Goal: Information Seeking & Learning: Learn about a topic

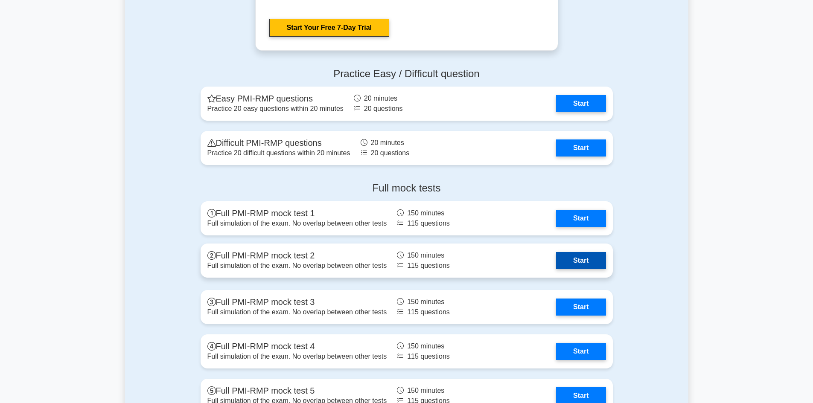
scroll to position [1750, 0]
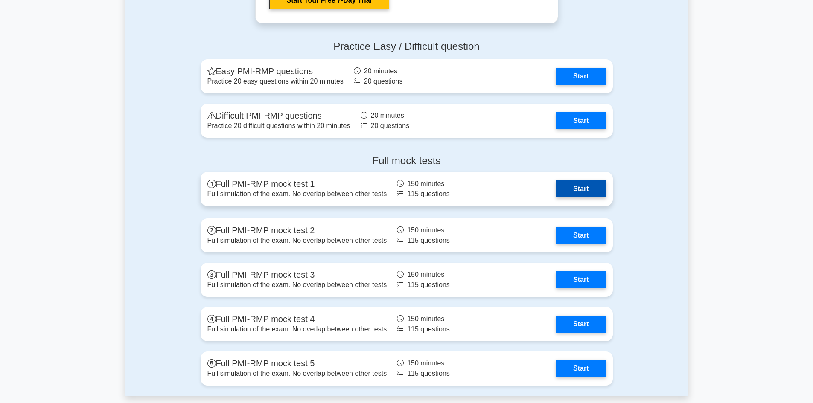
click at [571, 189] on link "Start" at bounding box center [581, 189] width 50 height 17
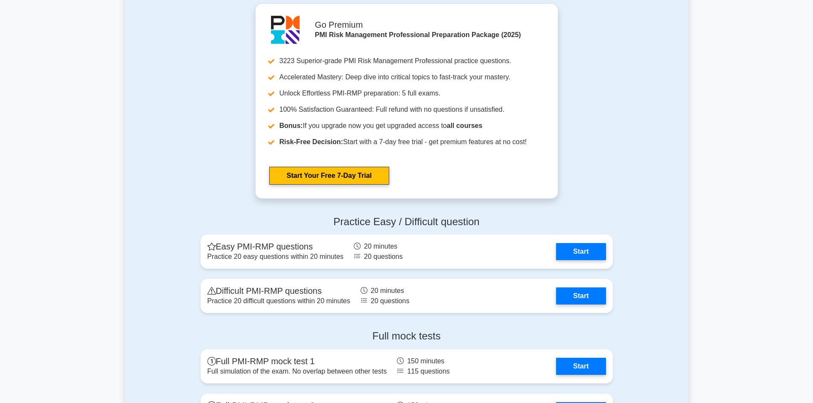
scroll to position [1579, 0]
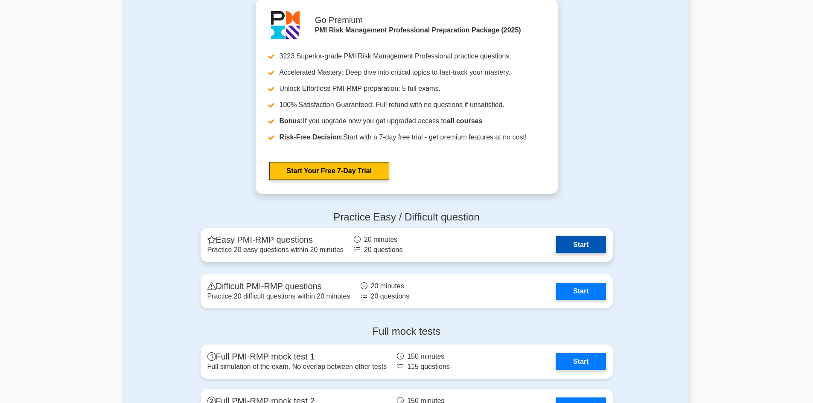
click at [573, 246] on link "Start" at bounding box center [581, 244] width 50 height 17
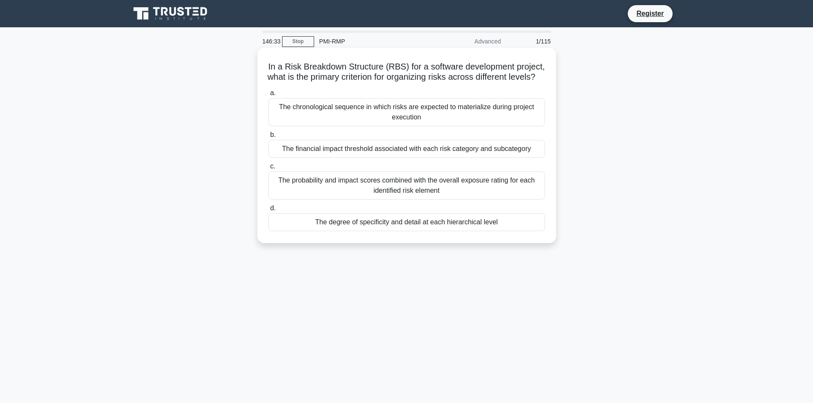
click at [353, 194] on div "The probability and impact scores combined with the overall exposure rating for…" at bounding box center [406, 186] width 277 height 28
click at [268, 169] on input "c. The probability and impact scores combined with the overall exposure rating …" at bounding box center [268, 167] width 0 height 6
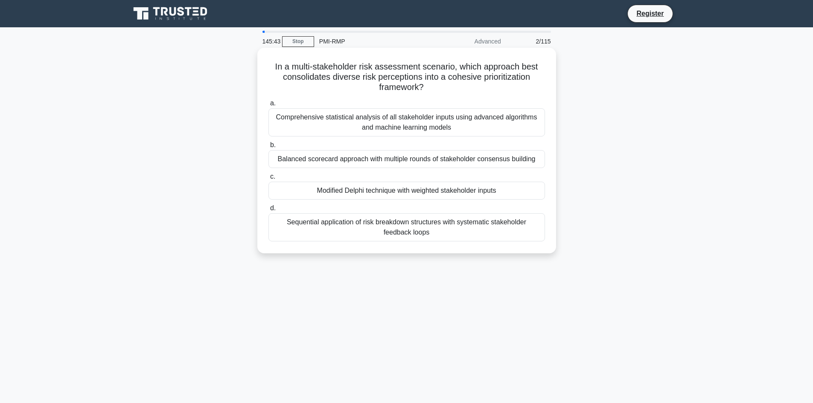
click at [421, 233] on div "Sequential application of risk breakdown structures with systematic stakeholder…" at bounding box center [406, 227] width 277 height 28
click at [268, 211] on input "d. Sequential application of risk breakdown structures with systematic stakehol…" at bounding box center [268, 209] width 0 height 6
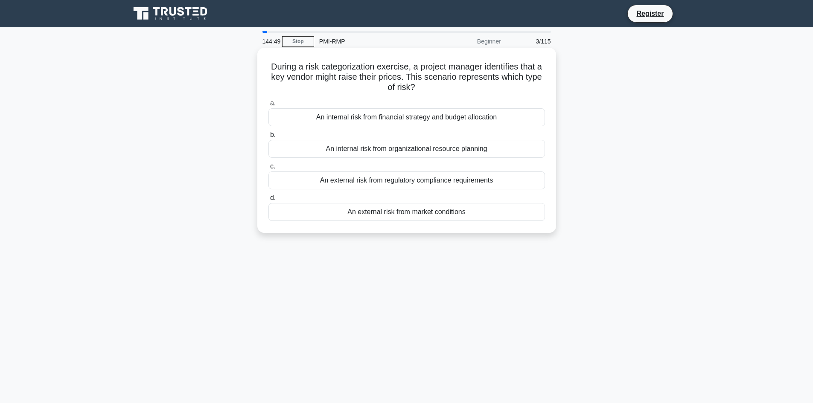
click at [398, 216] on div "An external risk from market conditions" at bounding box center [406, 212] width 277 height 18
click at [268, 201] on input "d. An external risk from market conditions" at bounding box center [268, 198] width 0 height 6
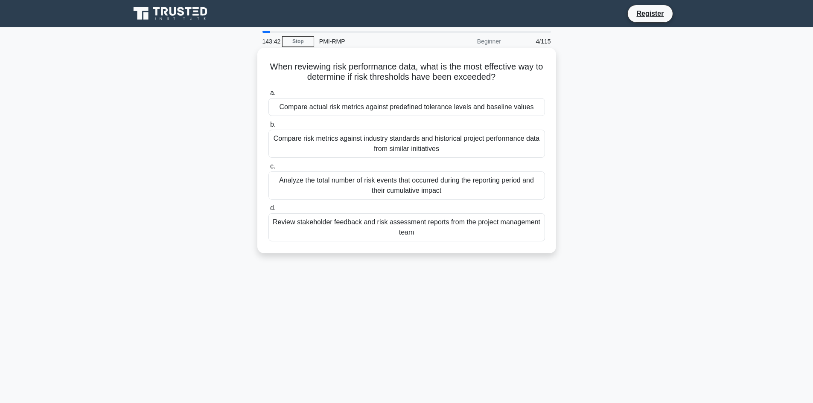
click at [423, 152] on div "Compare risk metrics against industry standards and historical project performa…" at bounding box center [406, 144] width 277 height 28
click at [268, 128] on input "b. Compare risk metrics against industry standards and historical project perfo…" at bounding box center [268, 125] width 0 height 6
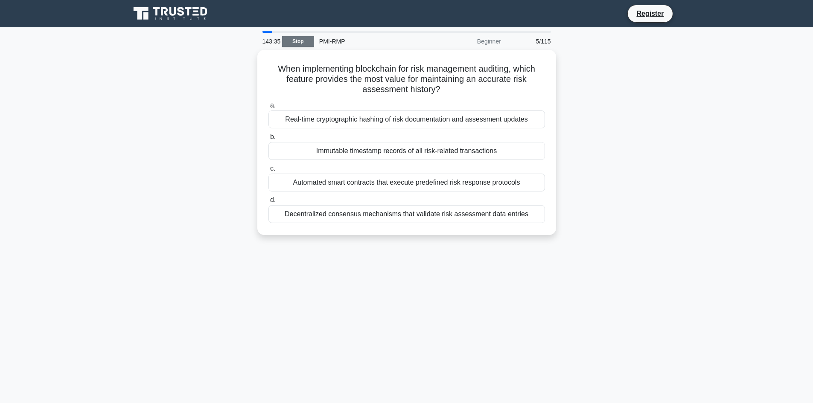
click at [304, 39] on link "Stop" at bounding box center [298, 41] width 32 height 11
click at [193, 14] on icon at bounding box center [171, 14] width 82 height 16
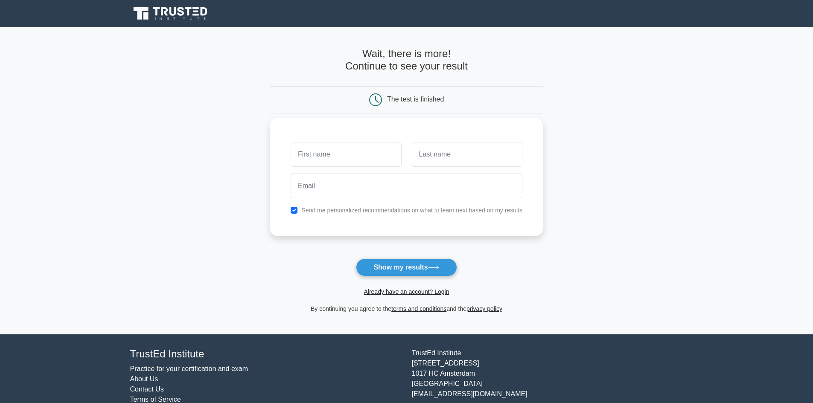
click at [340, 153] on input "text" at bounding box center [346, 154] width 111 height 25
type input "[PERSON_NAME]"
click at [438, 155] on input "text" at bounding box center [467, 154] width 111 height 25
type input "Alkamal"
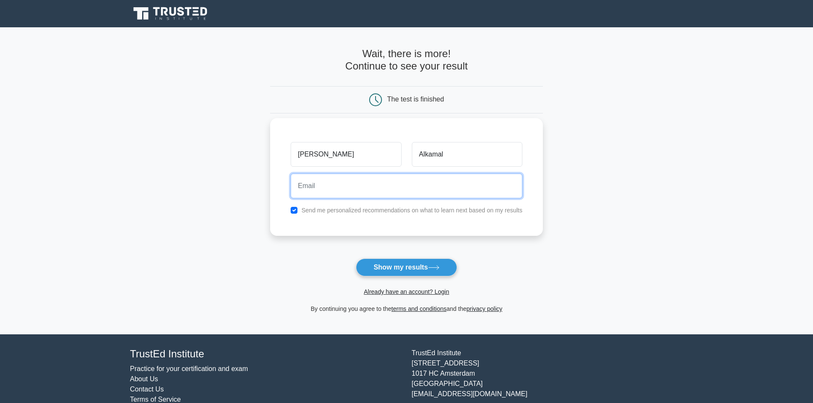
click at [432, 192] on input "email" at bounding box center [407, 186] width 232 height 25
type input "mohammed_alkamal@hotmail.com"
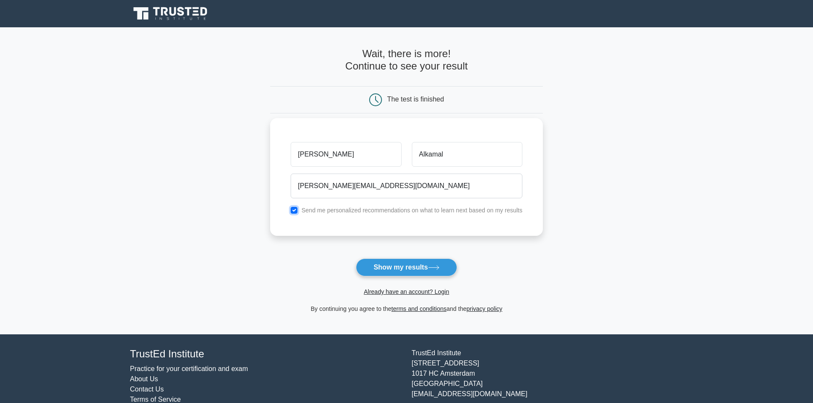
click at [297, 210] on input "checkbox" at bounding box center [294, 210] width 7 height 7
checkbox input "false"
click at [401, 261] on button "Show my results" at bounding box center [406, 268] width 101 height 18
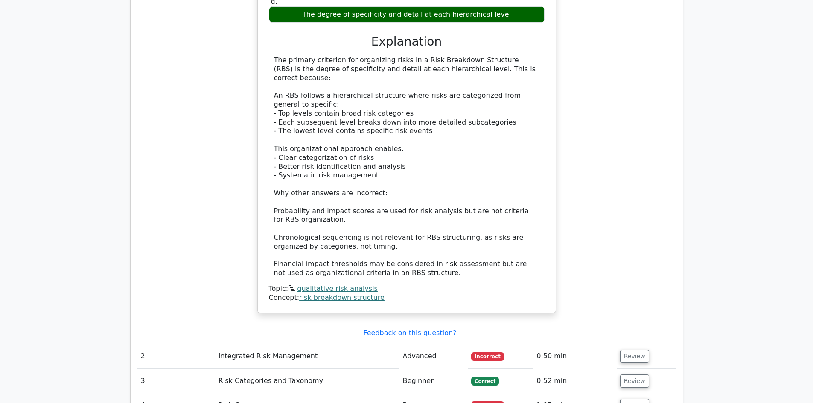
scroll to position [854, 0]
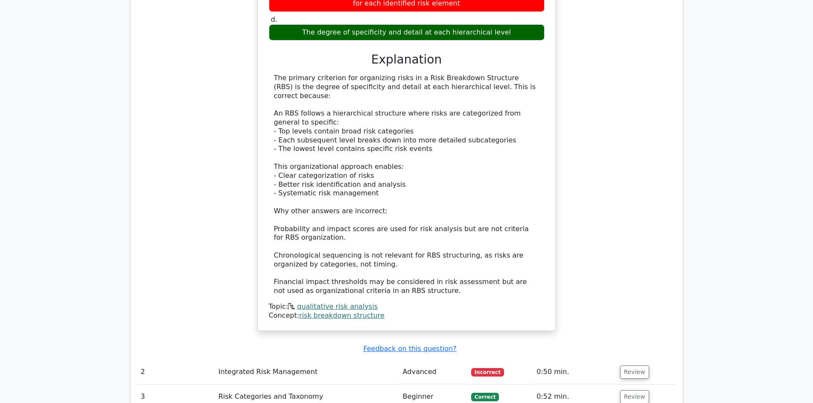
click at [286, 385] on td "Risk Categories and Taxonomy" at bounding box center [307, 397] width 184 height 24
click at [409, 385] on td "Beginner" at bounding box center [433, 397] width 68 height 24
click at [636, 390] on button "Review" at bounding box center [634, 396] width 29 height 13
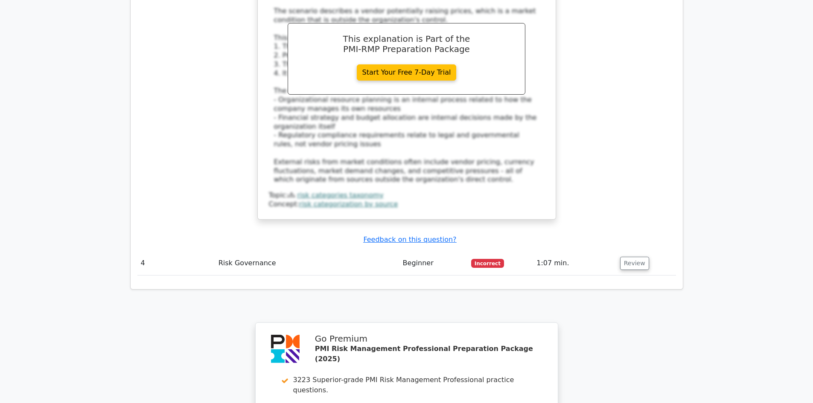
scroll to position [1451, 0]
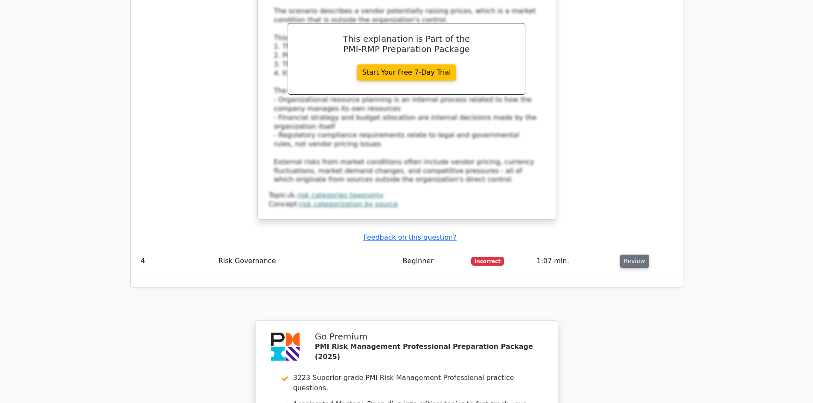
click at [632, 255] on button "Review" at bounding box center [634, 261] width 29 height 13
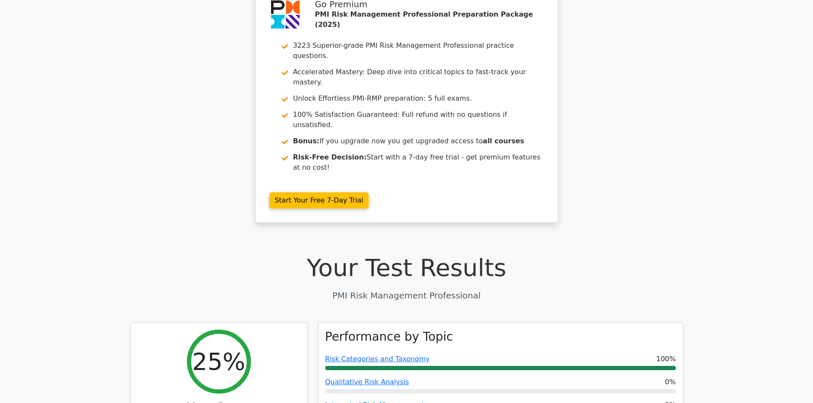
scroll to position [0, 0]
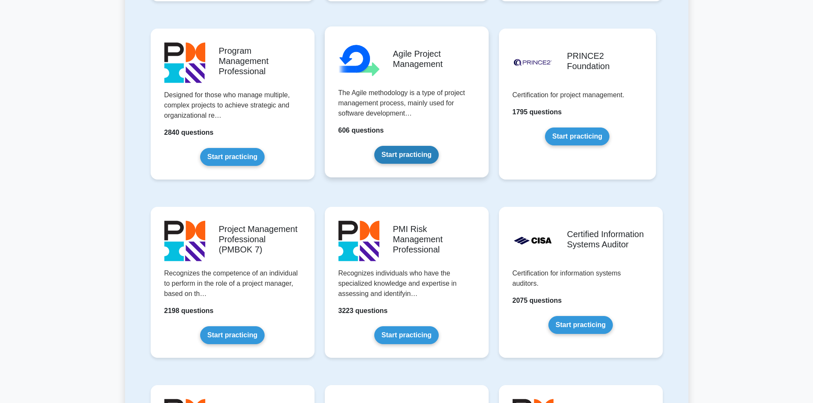
scroll to position [555, 0]
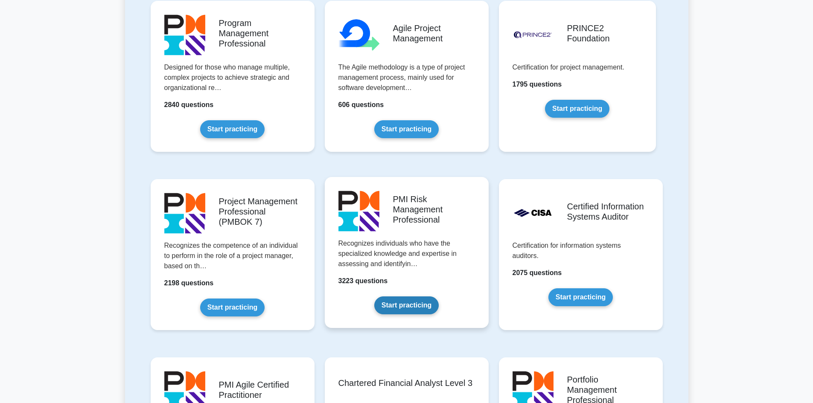
click at [417, 297] on link "Start practicing" at bounding box center [406, 306] width 64 height 18
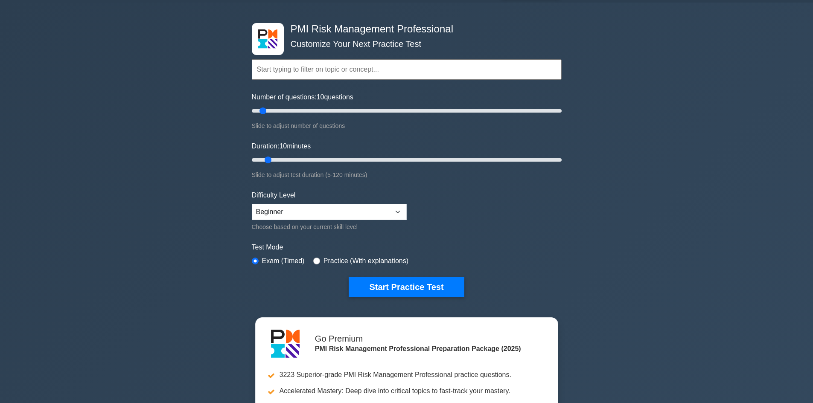
scroll to position [43, 0]
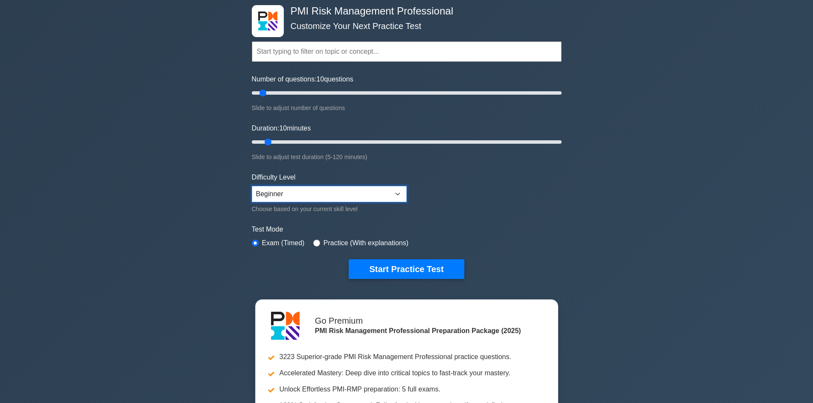
click at [402, 193] on select "Beginner Intermediate Expert" at bounding box center [329, 194] width 155 height 16
click at [315, 242] on input "radio" at bounding box center [316, 243] width 7 height 7
radio input "true"
click at [281, 244] on label "Exam (Timed)" at bounding box center [283, 243] width 43 height 10
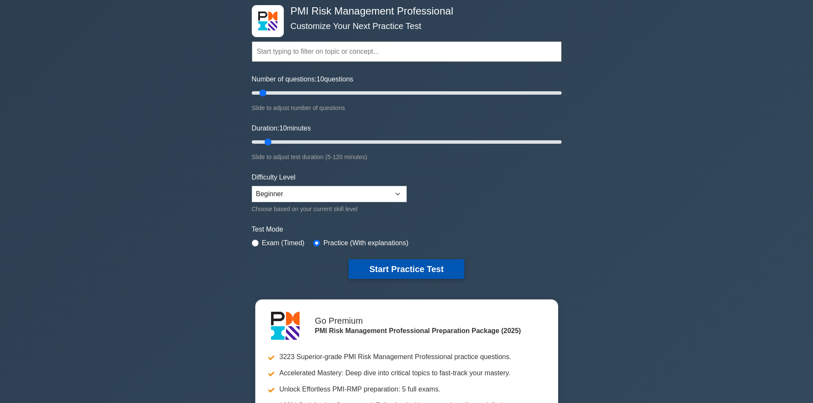
click at [409, 269] on button "Start Practice Test" at bounding box center [406, 269] width 115 height 20
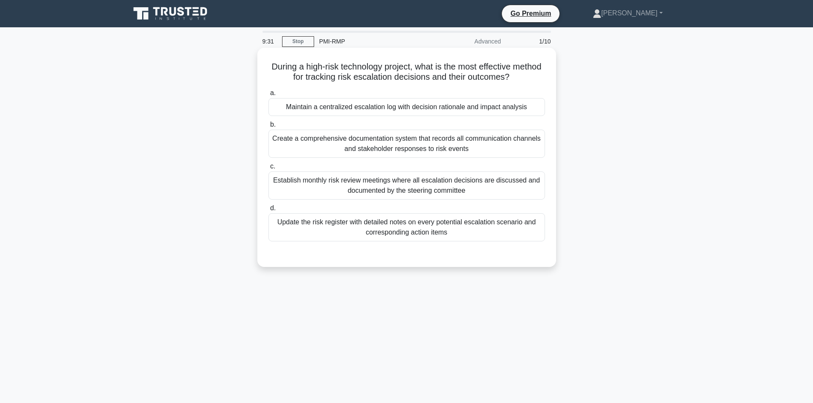
click at [356, 224] on div "Update the risk register with detailed notes on every potential escalation scen…" at bounding box center [406, 227] width 277 height 28
click at [268, 211] on input "d. Update the risk register with detailed notes on every potential escalation s…" at bounding box center [268, 209] width 0 height 6
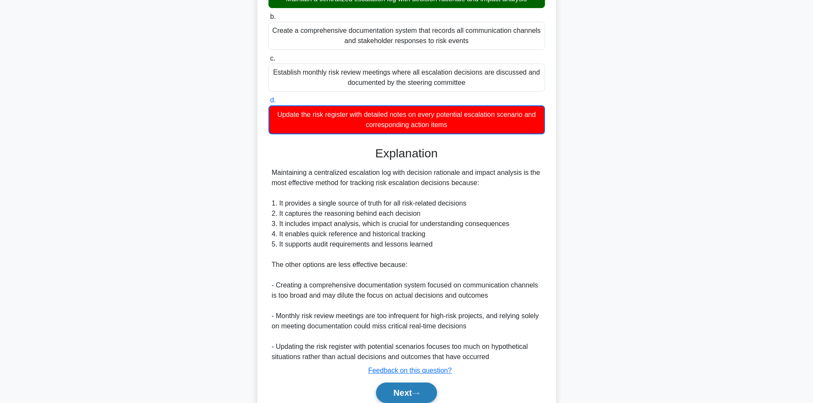
scroll to position [145, 0]
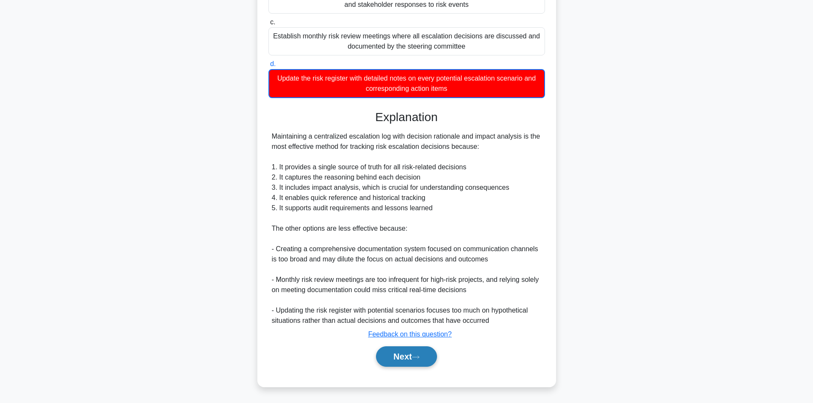
click at [407, 358] on button "Next" at bounding box center [406, 357] width 61 height 20
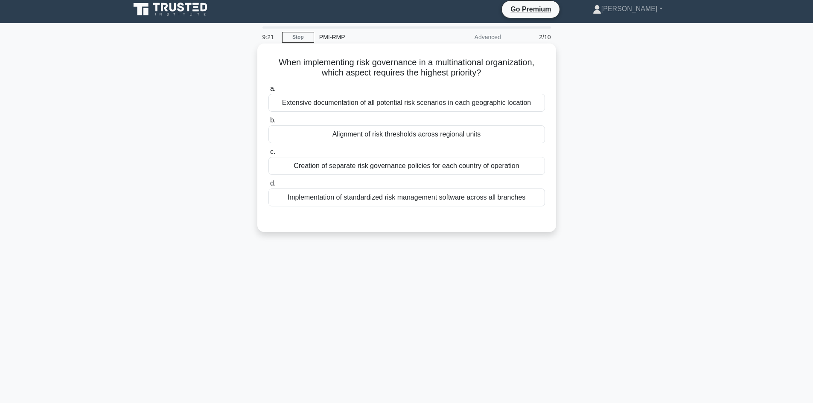
scroll to position [0, 0]
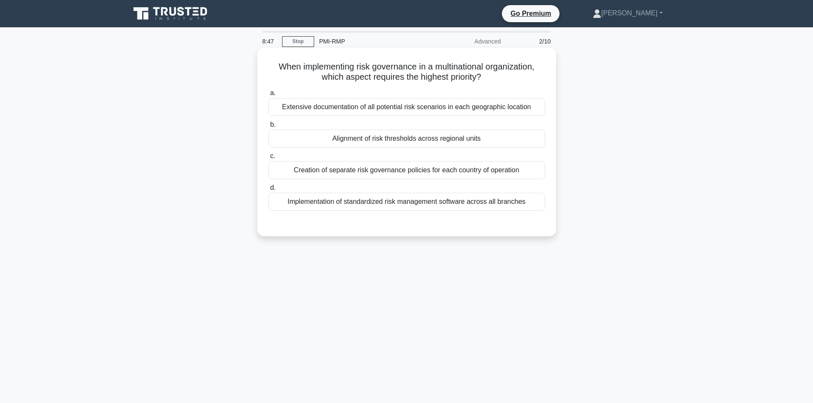
click at [455, 171] on div "Creation of separate risk governance policies for each country of operation" at bounding box center [406, 170] width 277 height 18
click at [268, 159] on input "c. Creation of separate risk governance policies for each country of operation" at bounding box center [268, 157] width 0 height 6
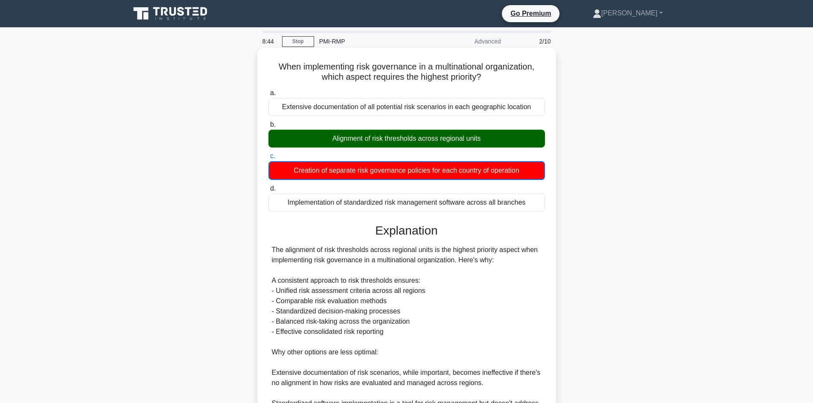
click at [416, 141] on div "Alignment of risk thresholds across regional units" at bounding box center [406, 139] width 277 height 18
click at [268, 128] on input "b. Alignment of risk thresholds across regional units" at bounding box center [268, 125] width 0 height 6
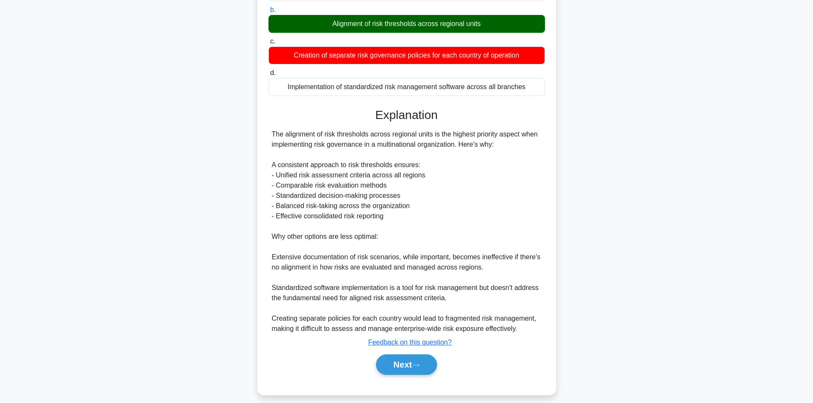
scroll to position [123, 0]
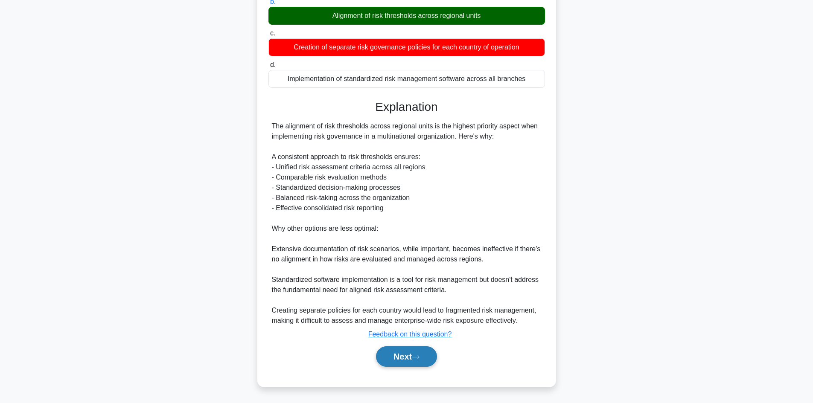
click at [402, 361] on button "Next" at bounding box center [406, 357] width 61 height 20
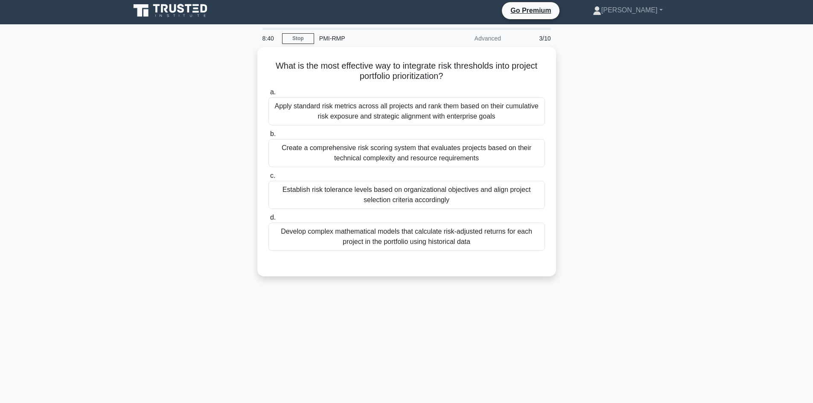
scroll to position [0, 0]
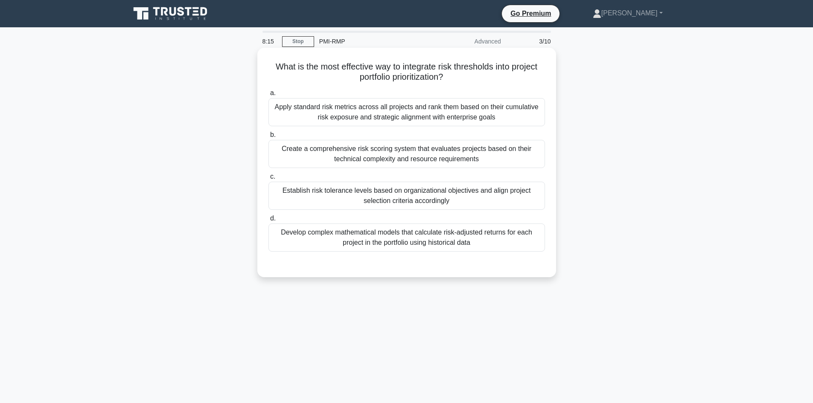
click at [372, 193] on div "Establish risk tolerance levels based on organizational objectives and align pr…" at bounding box center [406, 196] width 277 height 28
click at [268, 180] on input "c. Establish risk tolerance levels based on organizational objectives and align…" at bounding box center [268, 177] width 0 height 6
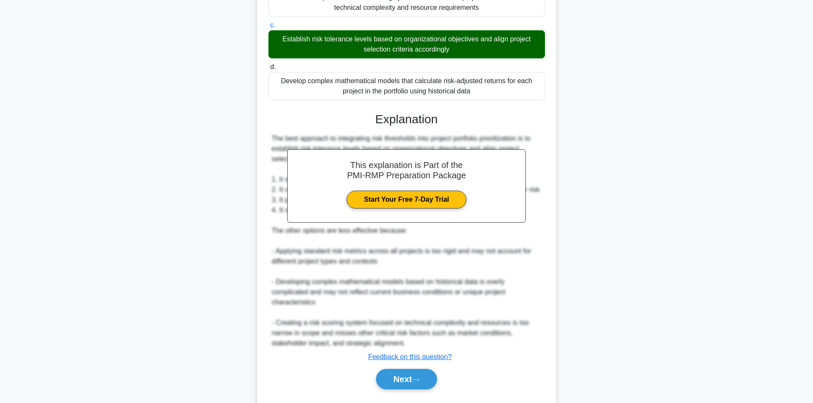
scroll to position [175, 0]
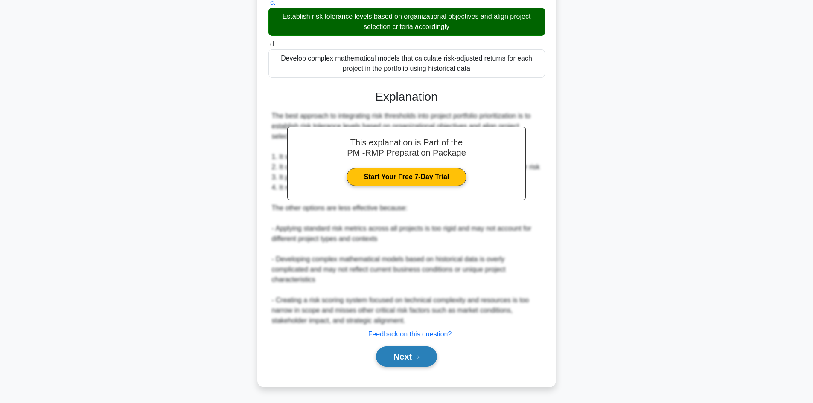
click at [400, 354] on button "Next" at bounding box center [406, 357] width 61 height 20
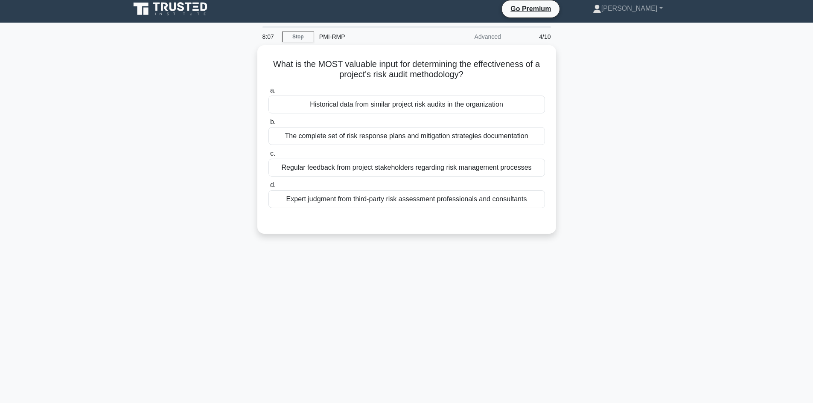
scroll to position [0, 0]
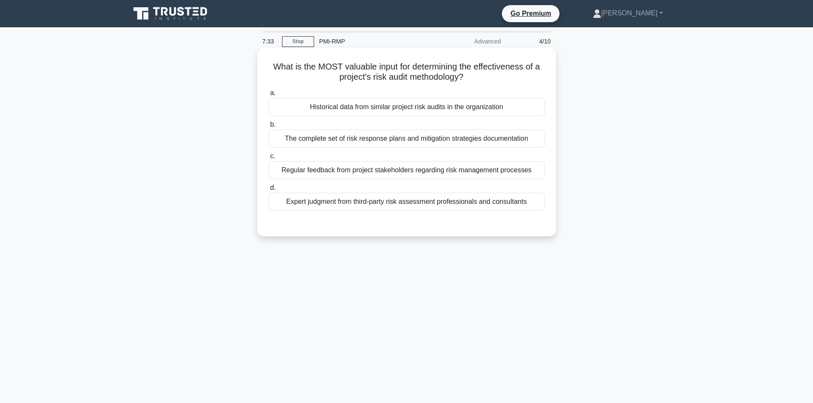
click at [406, 111] on div "Historical data from similar project risk audits in the organization" at bounding box center [406, 107] width 277 height 18
click at [268, 96] on input "a. Historical data from similar project risk audits in the organization" at bounding box center [268, 93] width 0 height 6
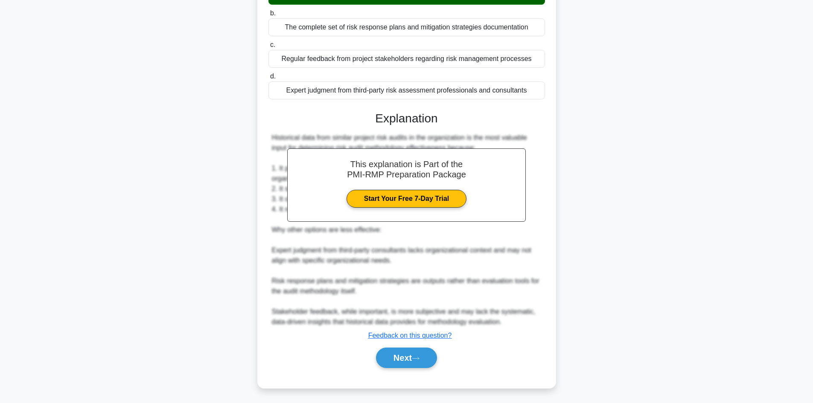
scroll to position [113, 0]
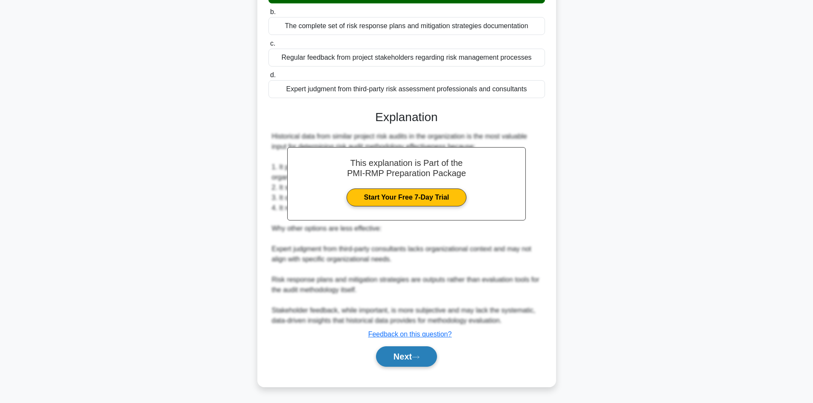
click at [406, 359] on button "Next" at bounding box center [406, 357] width 61 height 20
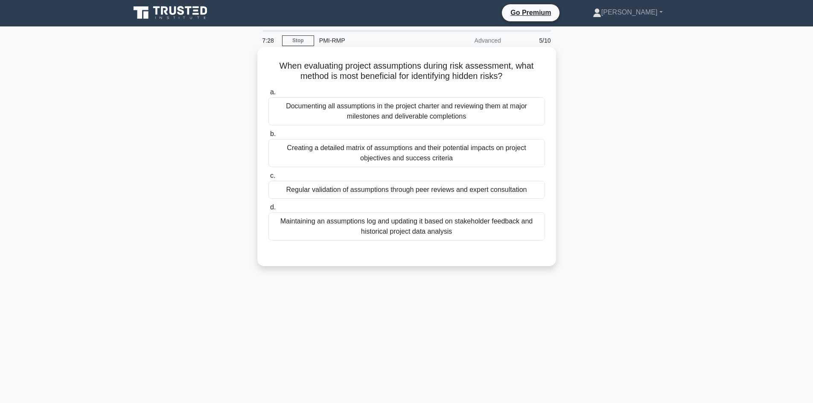
scroll to position [0, 0]
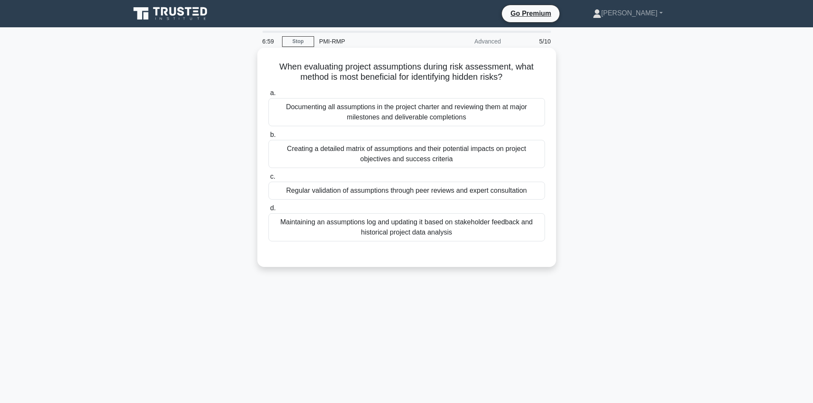
click at [436, 224] on div "Maintaining an assumptions log and updating it based on stakeholder feedback an…" at bounding box center [406, 227] width 277 height 28
click at [268, 211] on input "d. Maintaining an assumptions log and updating it based on stakeholder feedback…" at bounding box center [268, 209] width 0 height 6
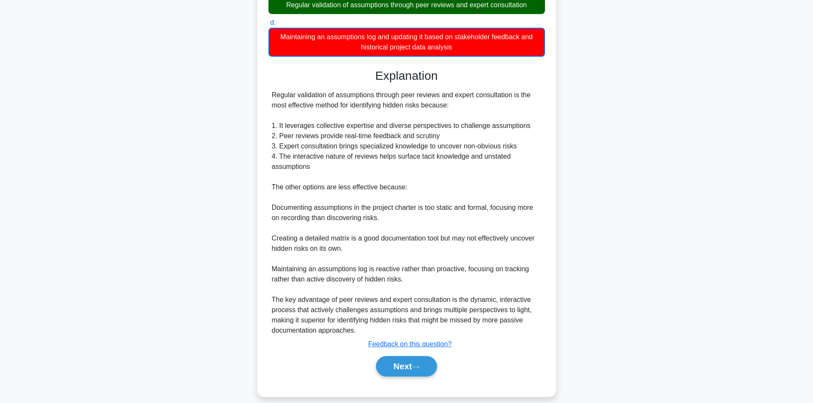
scroll to position [196, 0]
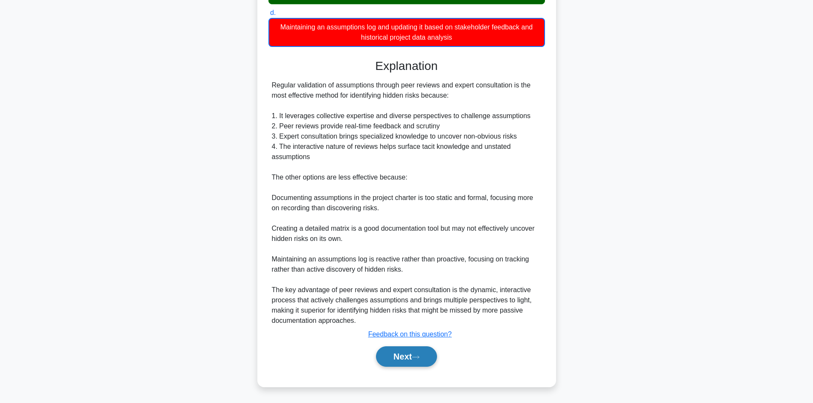
click at [410, 352] on button "Next" at bounding box center [406, 357] width 61 height 20
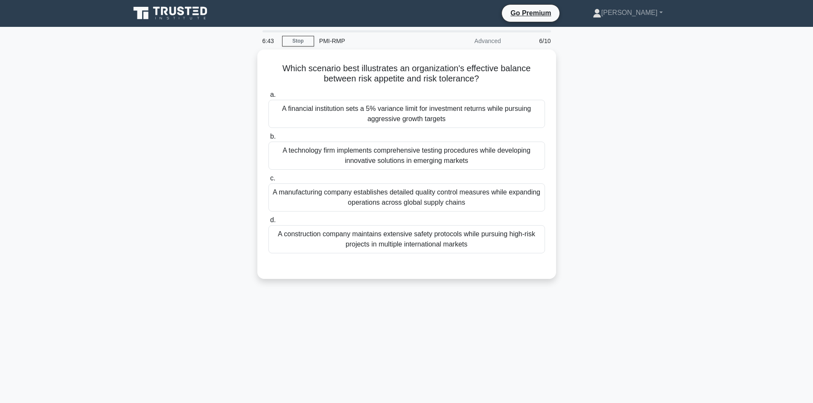
scroll to position [0, 0]
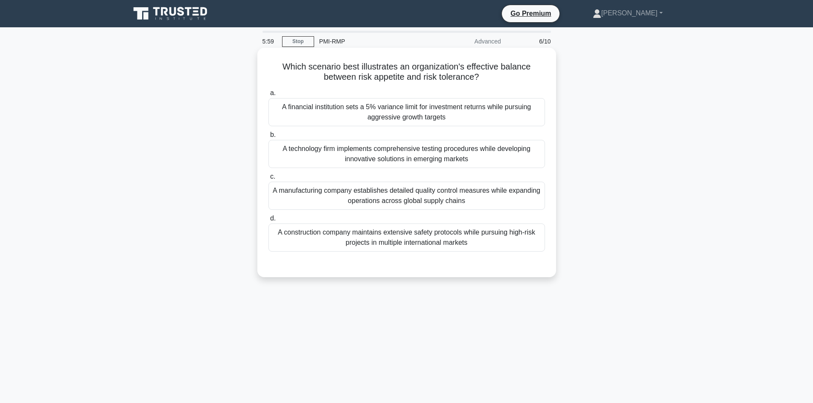
click at [484, 246] on div "A construction company maintains extensive safety protocols while pursuing high…" at bounding box center [406, 238] width 277 height 28
click at [268, 221] on input "d. A construction company maintains extensive safety protocols while pursuing h…" at bounding box center [268, 219] width 0 height 6
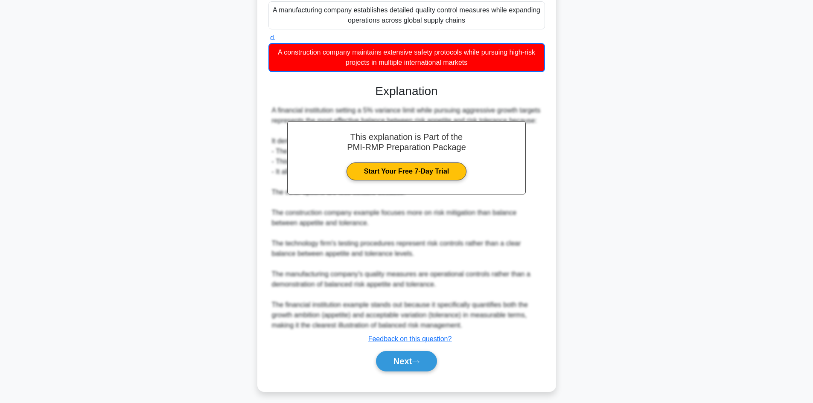
scroll to position [196, 0]
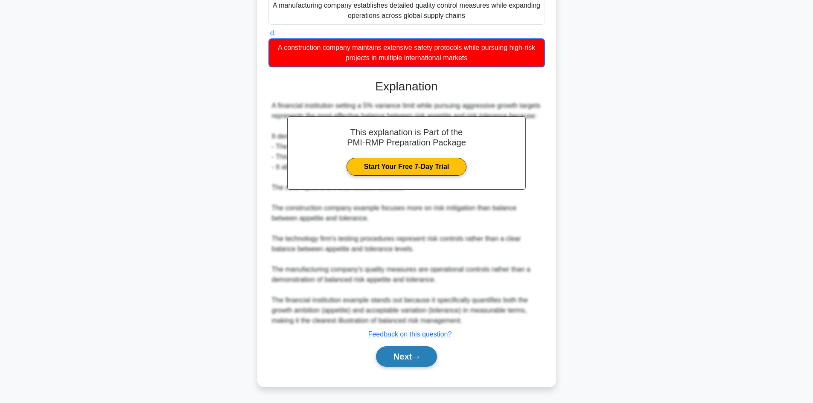
click at [412, 356] on button "Next" at bounding box center [406, 357] width 61 height 20
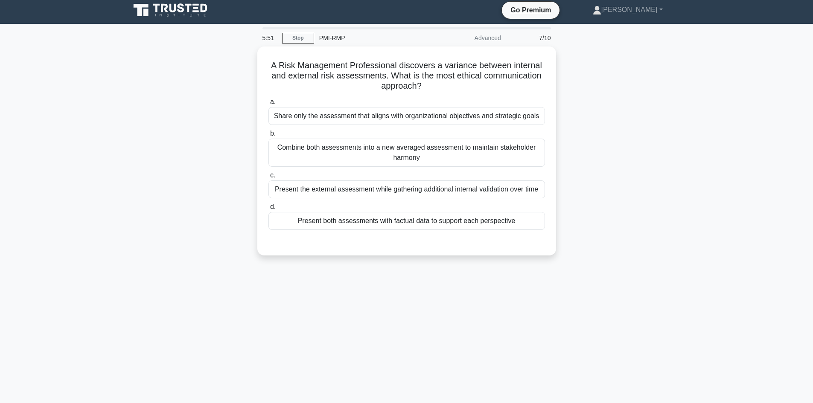
scroll to position [0, 0]
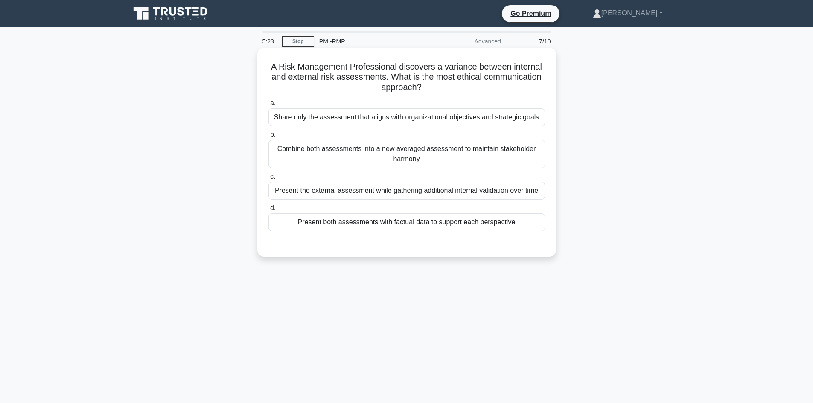
click at [328, 224] on div "Present both assessments with factual data to support each perspective" at bounding box center [406, 222] width 277 height 18
click at [268, 211] on input "d. Present both assessments with factual data to support each perspective" at bounding box center [268, 209] width 0 height 6
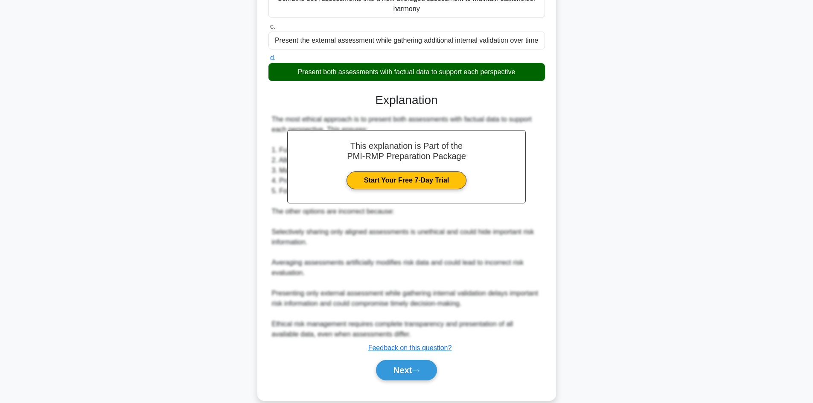
scroll to position [164, 0]
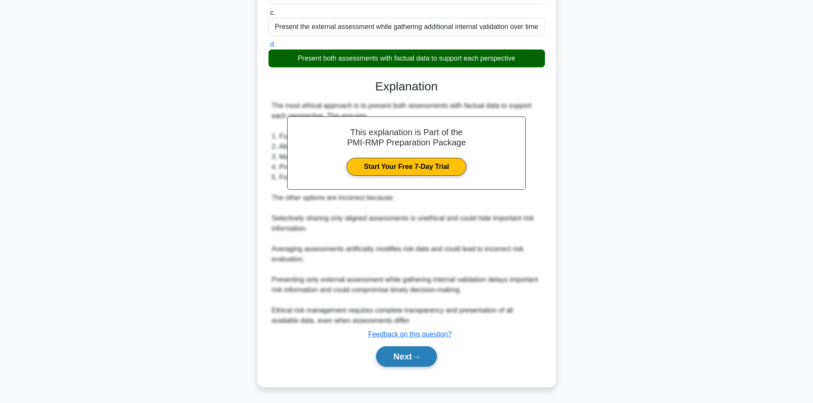
click at [416, 358] on icon at bounding box center [415, 357] width 7 height 3
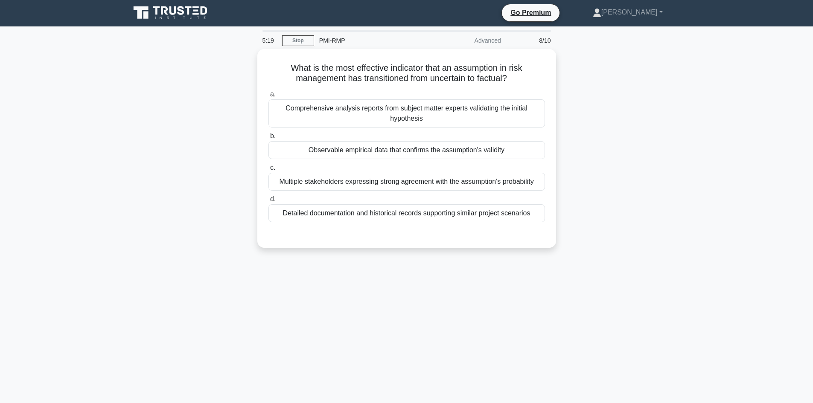
scroll to position [0, 0]
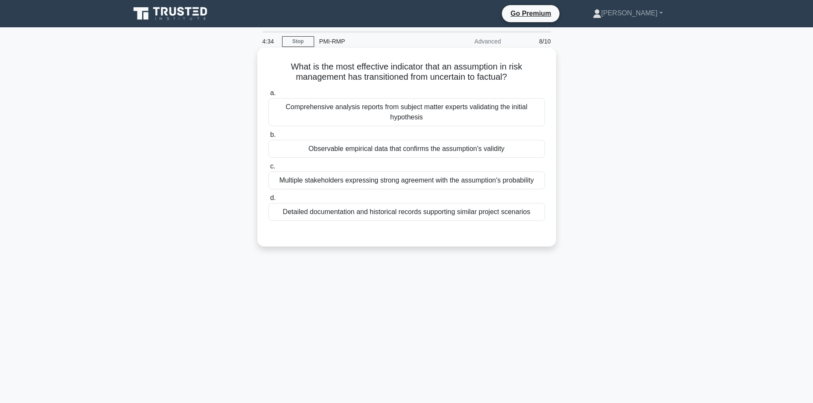
click at [419, 185] on div "Multiple stakeholders expressing strong agreement with the assumption's probabi…" at bounding box center [406, 181] width 277 height 18
click at [268, 169] on input "c. Multiple stakeholders expressing strong agreement with the assumption's prob…" at bounding box center [268, 167] width 0 height 6
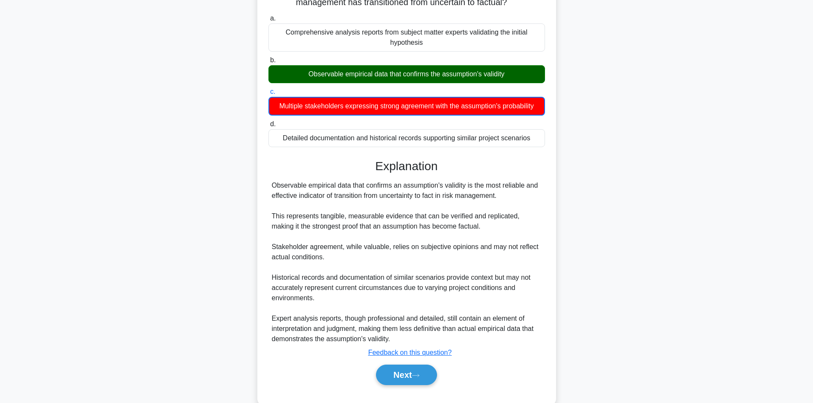
scroll to position [93, 0]
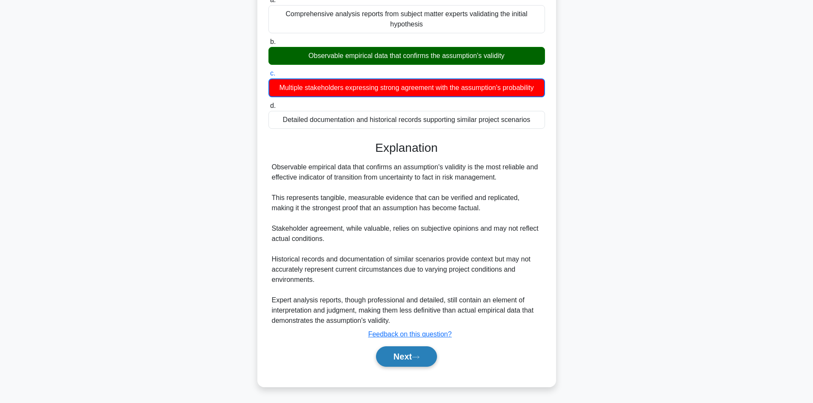
click at [415, 355] on button "Next" at bounding box center [406, 357] width 61 height 20
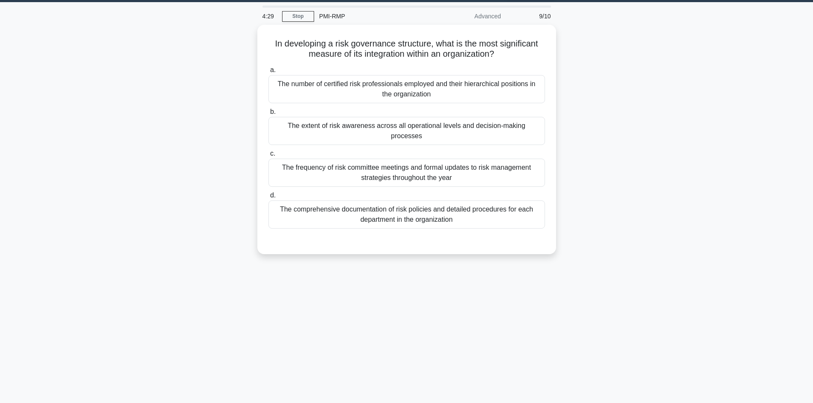
scroll to position [0, 0]
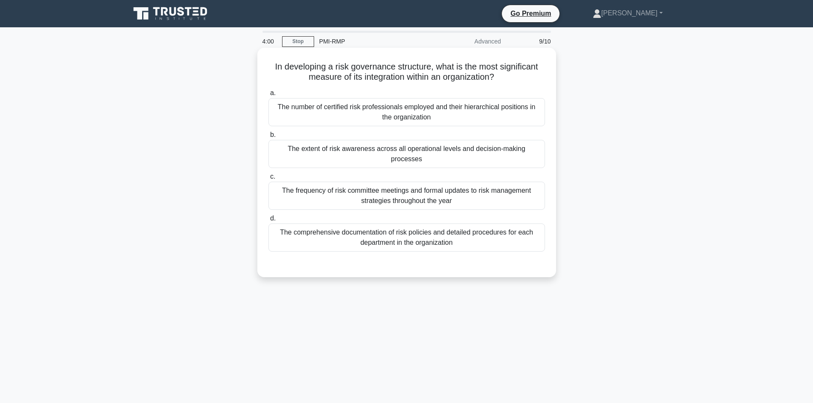
click at [388, 194] on div "The frequency of risk committee meetings and formal updates to risk management …" at bounding box center [406, 196] width 277 height 28
click at [268, 180] on input "c. The frequency of risk committee meetings and formal updates to risk manageme…" at bounding box center [268, 177] width 0 height 6
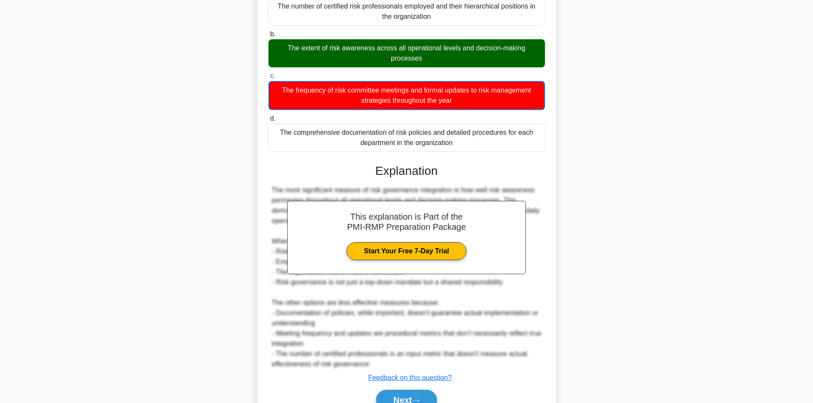
scroll to position [145, 0]
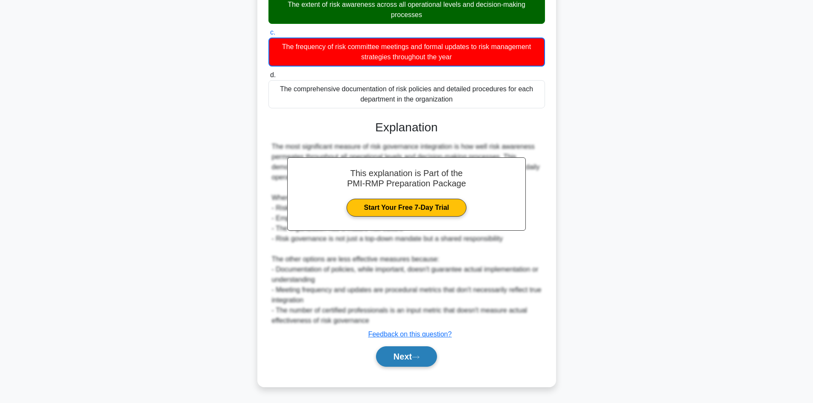
click at [417, 359] on icon at bounding box center [416, 357] width 8 height 5
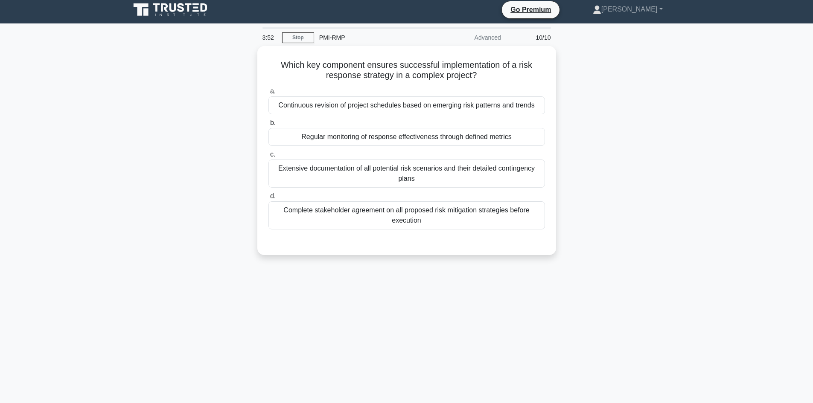
scroll to position [0, 0]
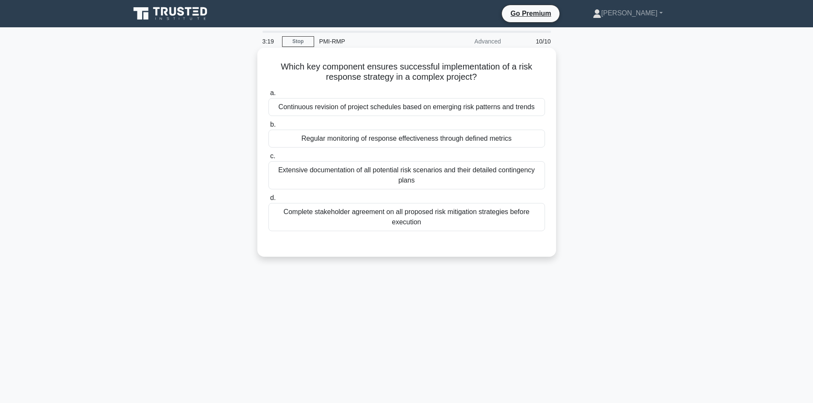
click at [513, 219] on div "Complete stakeholder agreement on all proposed risk mitigation strategies befor…" at bounding box center [406, 217] width 277 height 28
click at [268, 201] on input "d. Complete stakeholder agreement on all proposed risk mitigation strategies be…" at bounding box center [268, 198] width 0 height 6
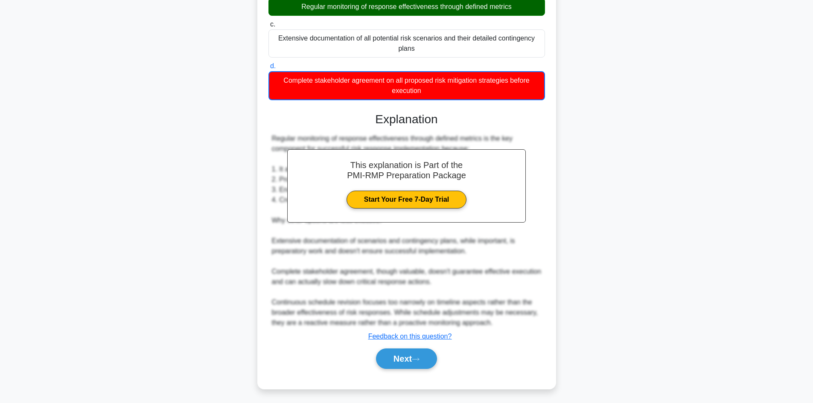
scroll to position [134, 0]
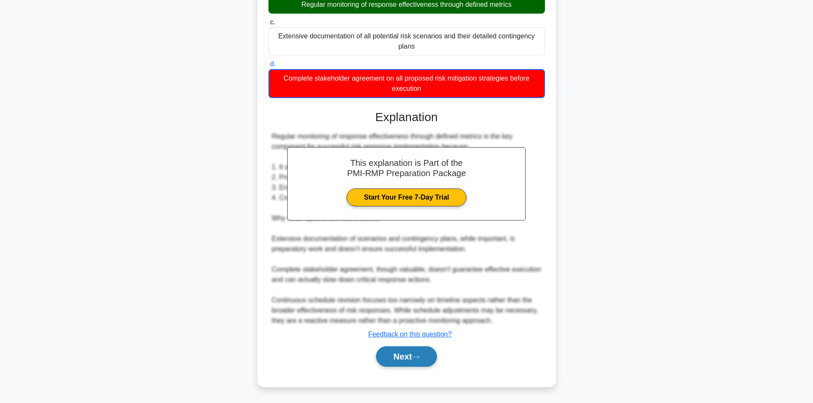
click at [432, 359] on button "Next" at bounding box center [406, 357] width 61 height 20
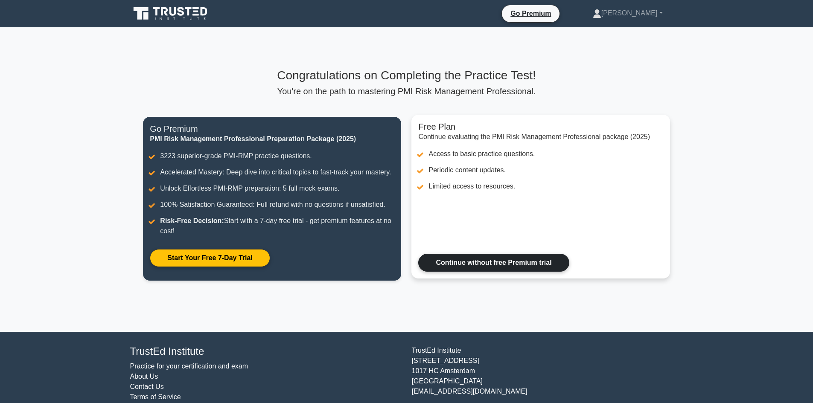
click at [493, 270] on link "Continue without free Premium trial" at bounding box center [493, 263] width 151 height 18
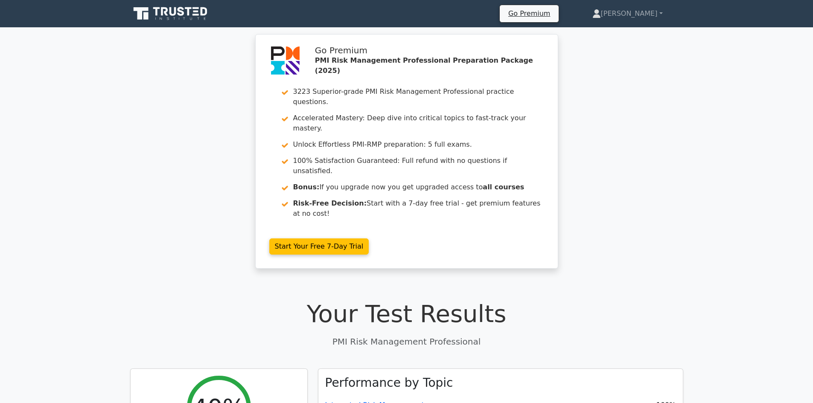
scroll to position [171, 0]
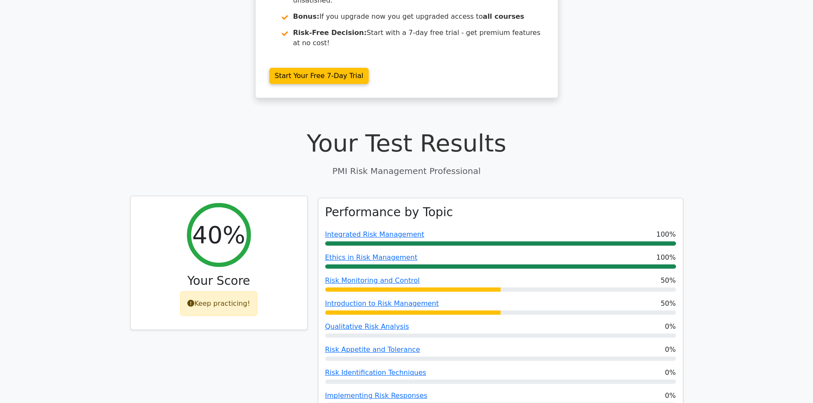
click at [231, 291] on div "Keep practicing!" at bounding box center [218, 303] width 77 height 25
click at [192, 300] on icon at bounding box center [190, 303] width 7 height 7
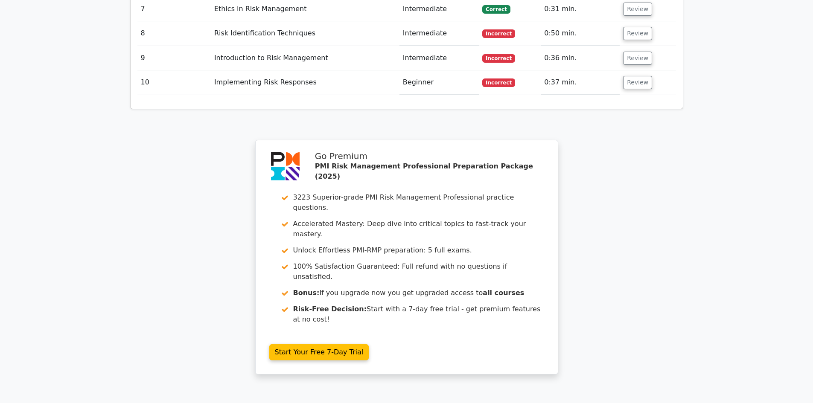
scroll to position [1431, 0]
